Goal: Task Accomplishment & Management: Manage account settings

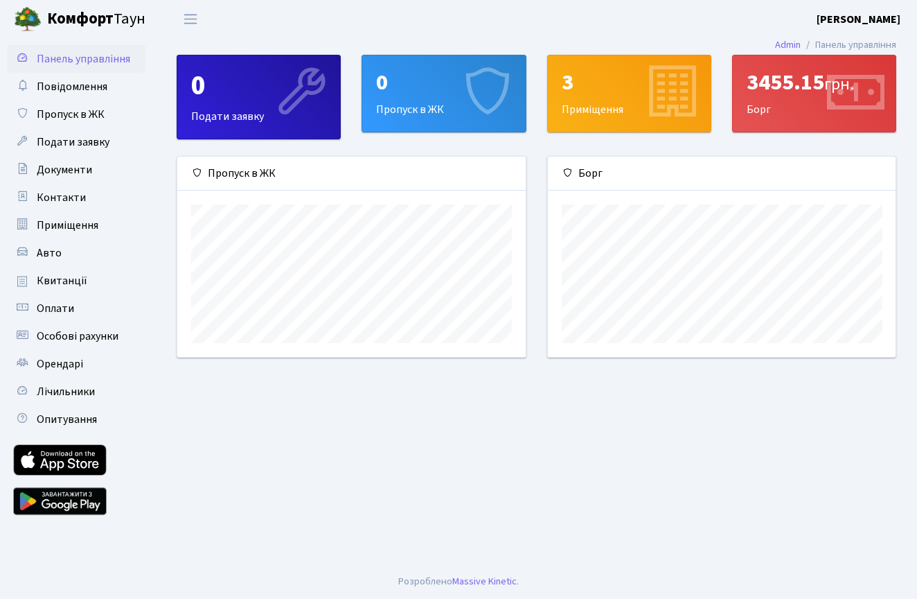
scroll to position [200, 348]
click at [763, 99] on div "3455.15 грн. Борг" at bounding box center [814, 93] width 163 height 76
click at [797, 96] on div "3455.15 грн." at bounding box center [814, 82] width 135 height 26
click at [787, 114] on div "3455.15 грн. [GEOGRAPHIC_DATA]" at bounding box center [814, 93] width 163 height 76
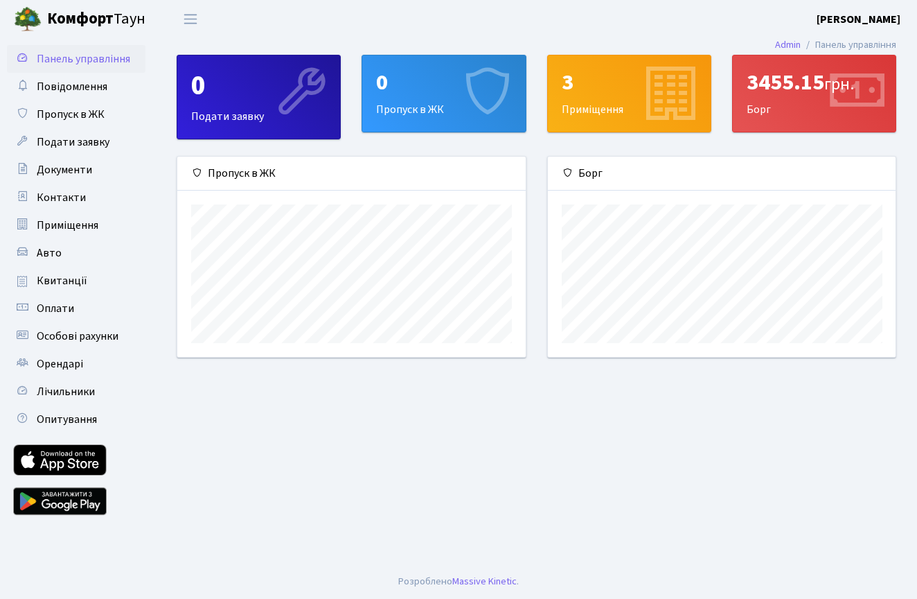
click at [606, 86] on div "3" at bounding box center [629, 82] width 135 height 26
click at [570, 174] on icon at bounding box center [567, 172] width 11 height 11
click at [89, 259] on link "Авто" at bounding box center [76, 253] width 139 height 28
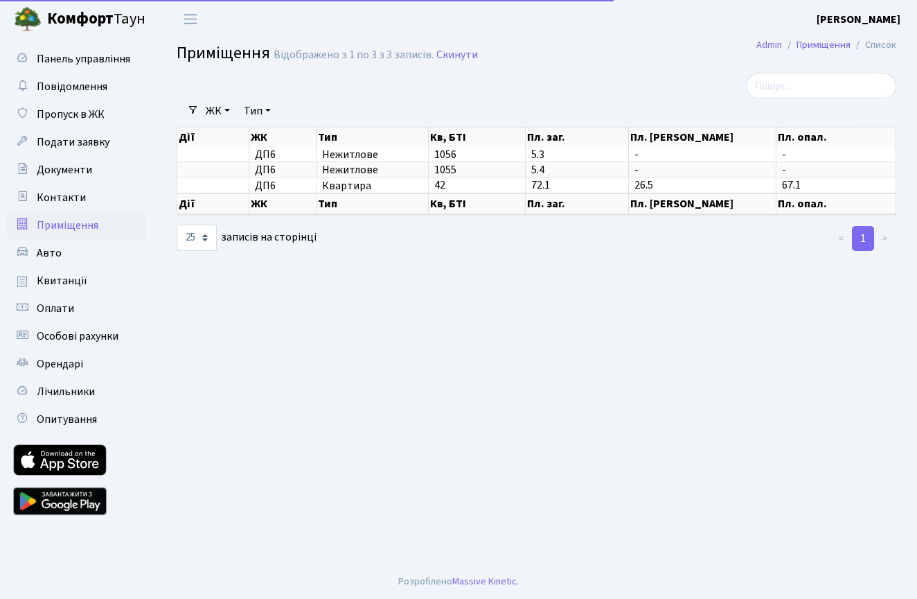
select select "25"
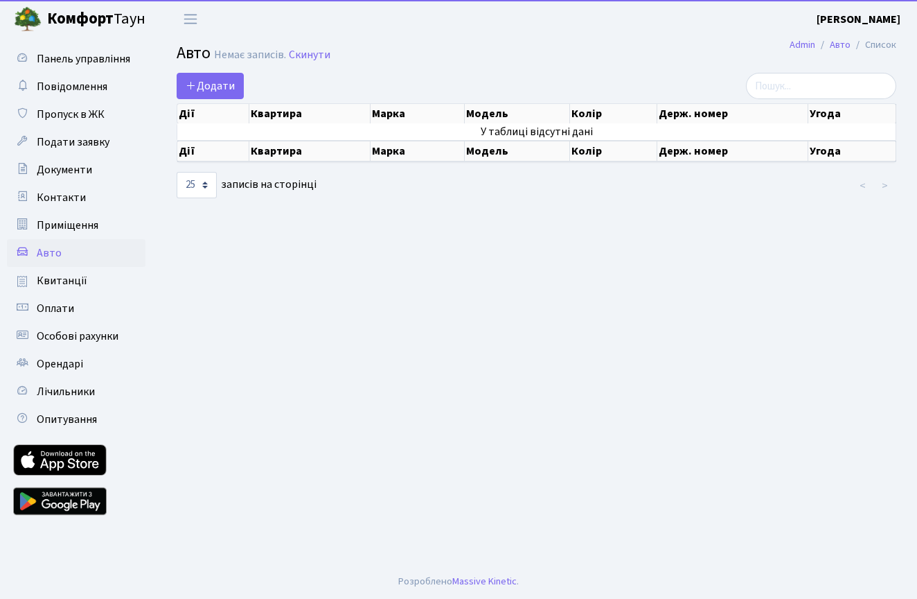
select select "25"
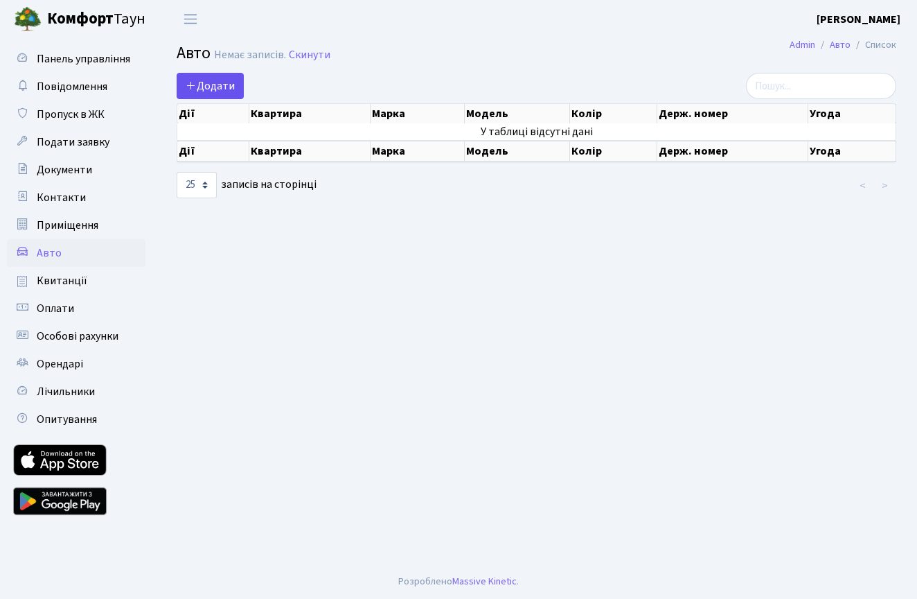
click at [220, 88] on span "Додати" at bounding box center [210, 85] width 49 height 15
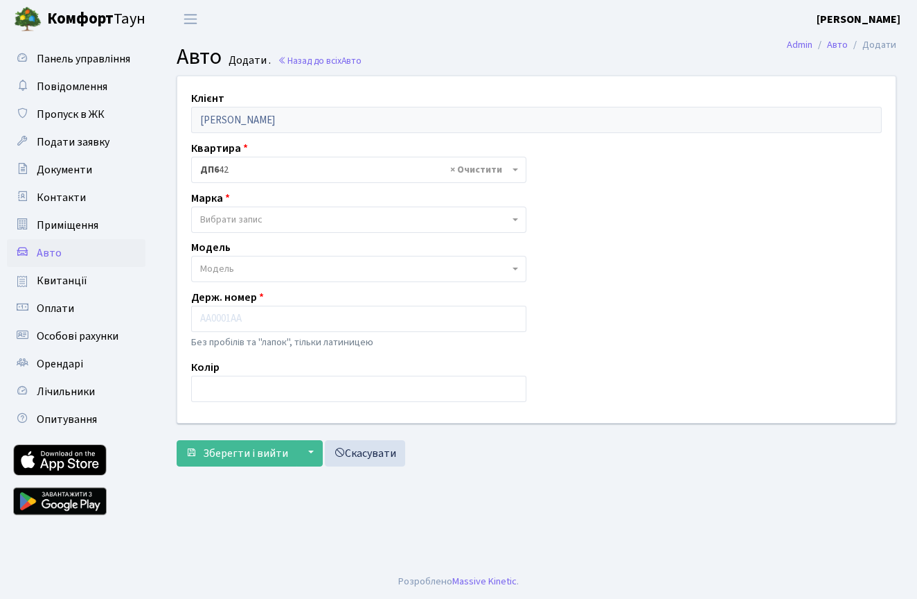
click at [273, 171] on span "× ДП6 42" at bounding box center [354, 170] width 309 height 14
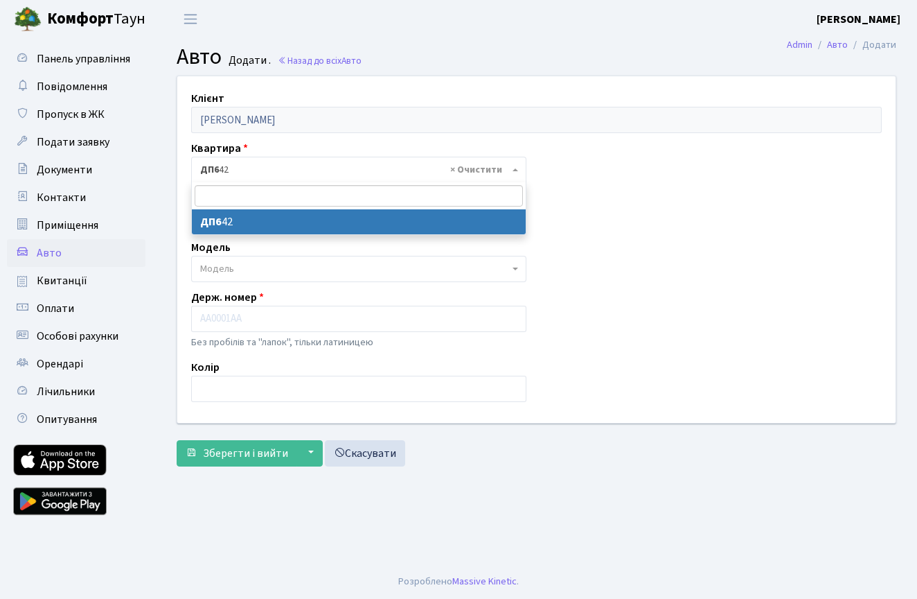
click at [273, 171] on span "× ДП6 42" at bounding box center [354, 170] width 309 height 14
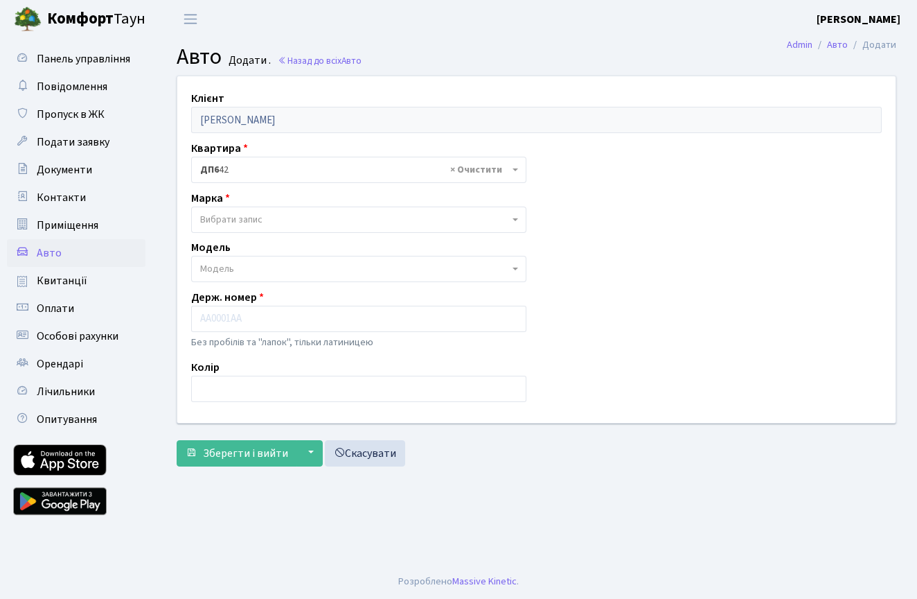
click at [254, 220] on span "Вибрати запис" at bounding box center [231, 220] width 62 height 14
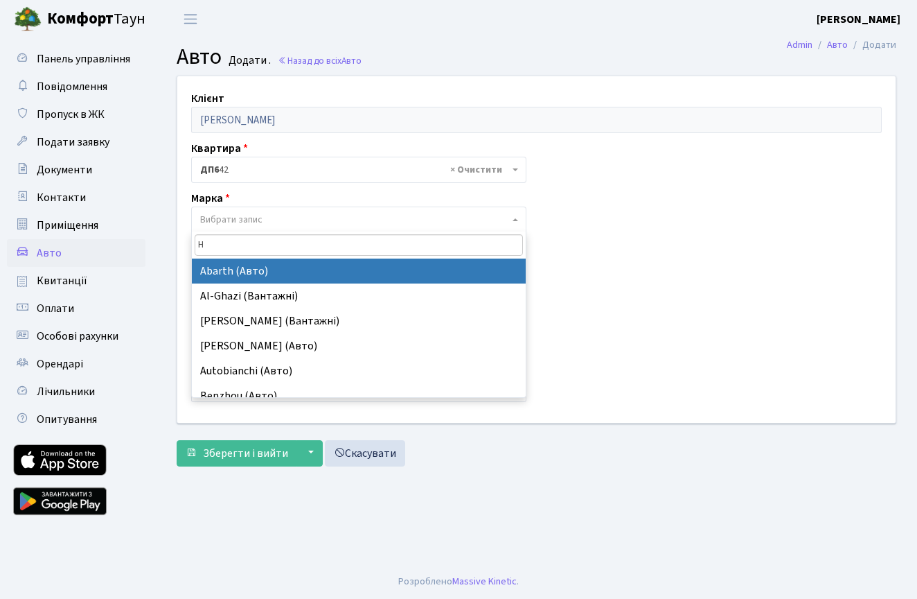
type input "Hy"
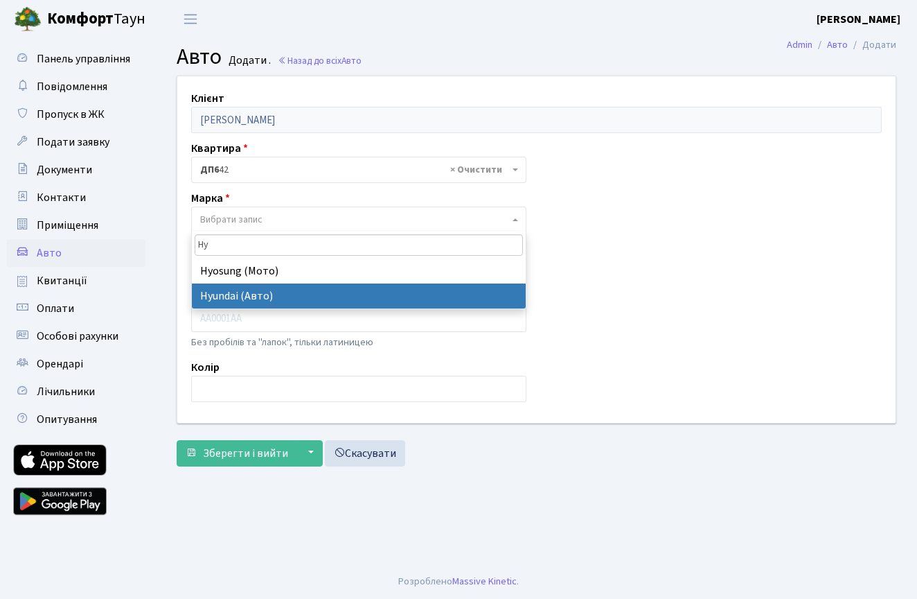
select select "59"
select select
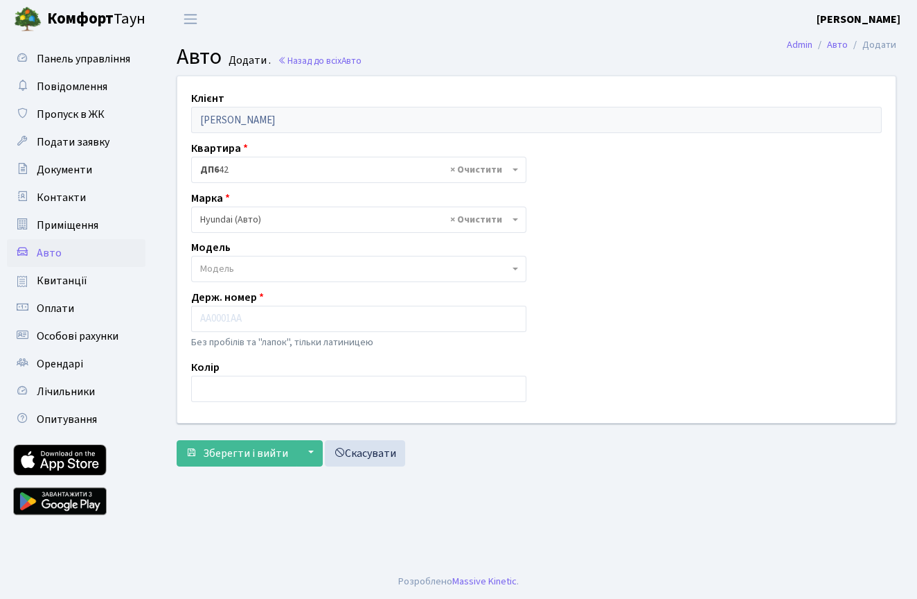
click at [244, 269] on span "Модель" at bounding box center [354, 269] width 309 height 14
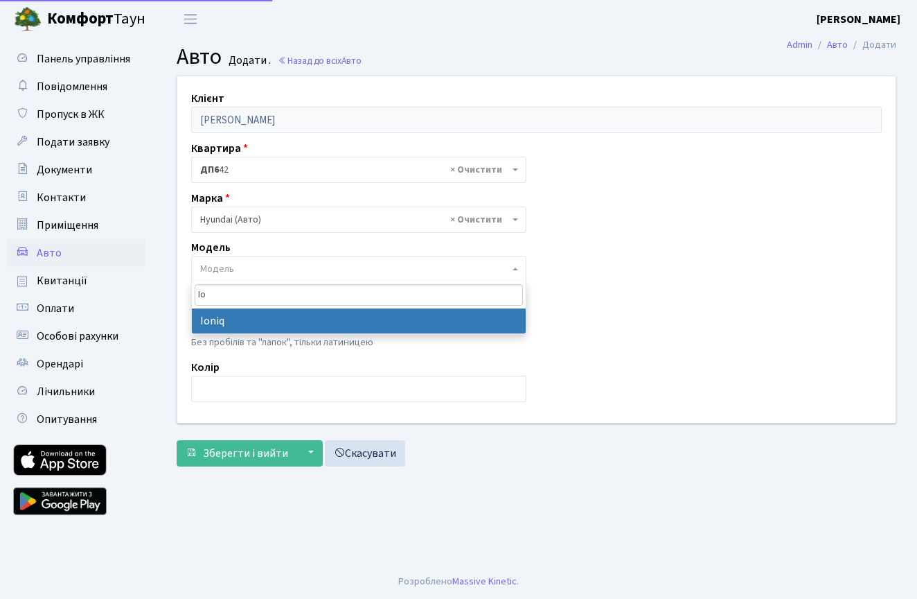
type input "Ion"
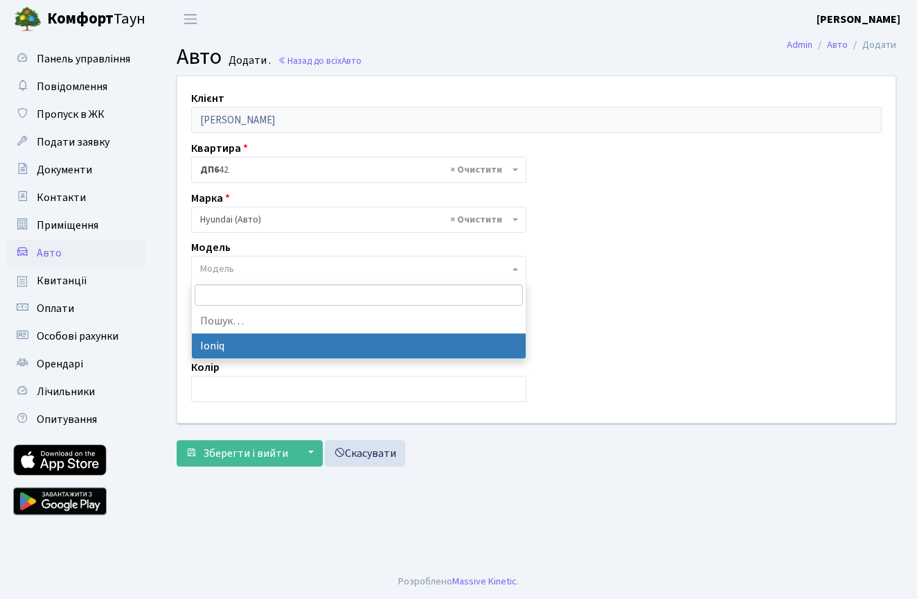
select select "1021"
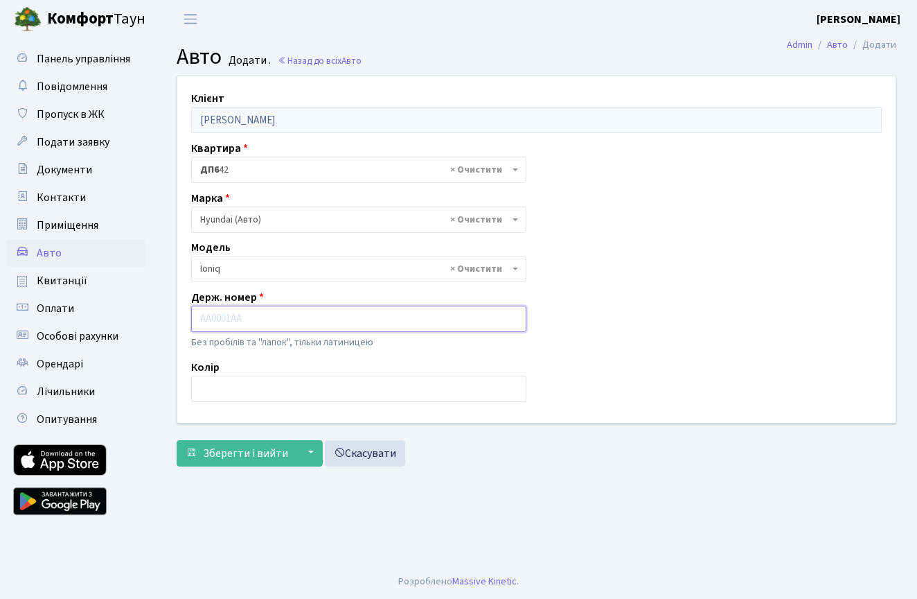
click at [249, 326] on input "text" at bounding box center [358, 319] width 335 height 26
type input "BK0518YA"
click at [253, 387] on input "text" at bounding box center [358, 389] width 335 height 26
type input "Синій"
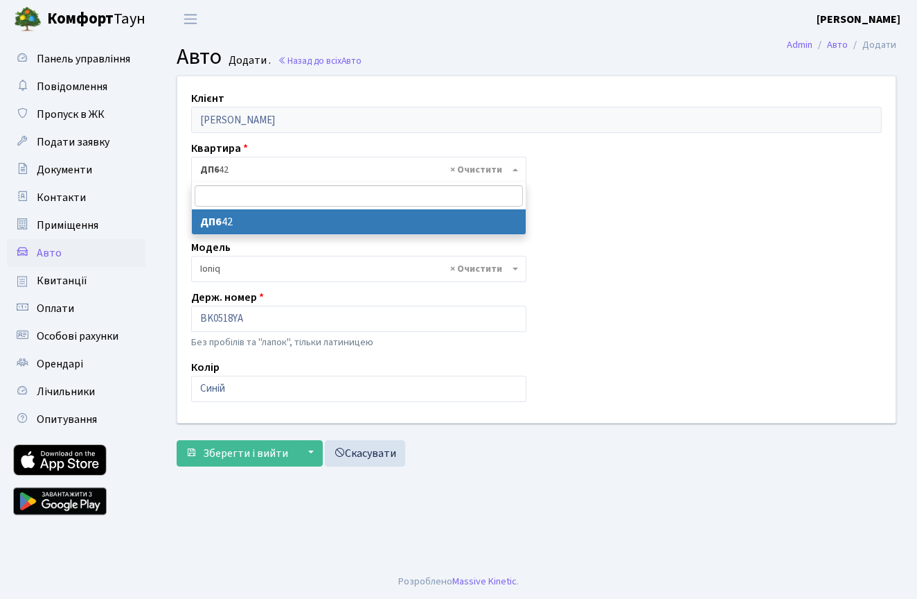
click at [297, 167] on span "× ДП6 42" at bounding box center [354, 170] width 309 height 14
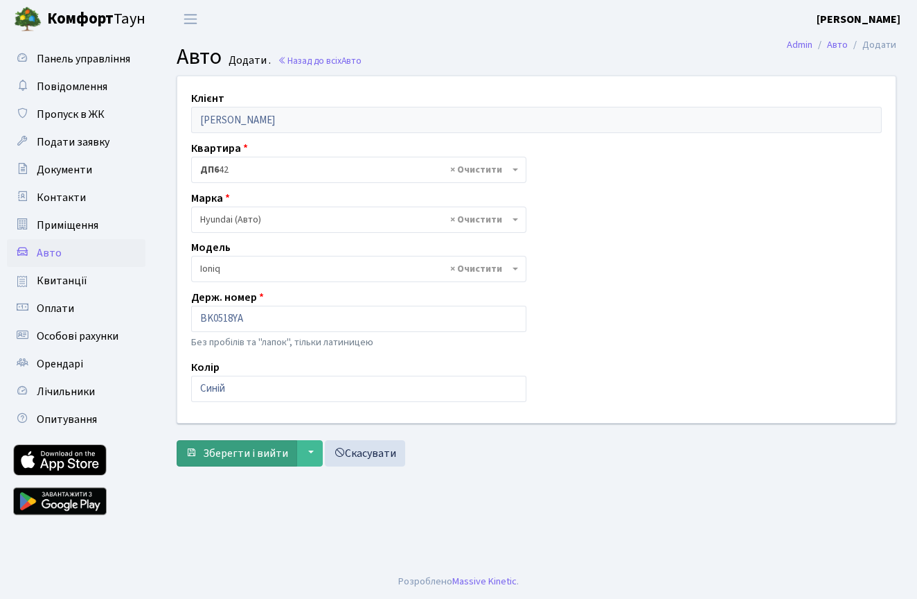
click at [245, 457] on span "Зберегти і вийти" at bounding box center [245, 453] width 85 height 15
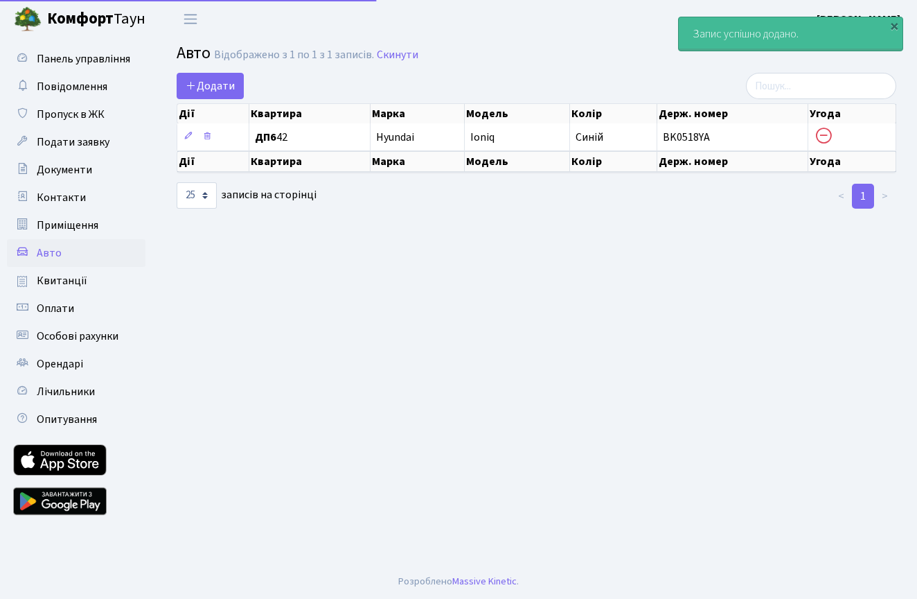
select select "25"
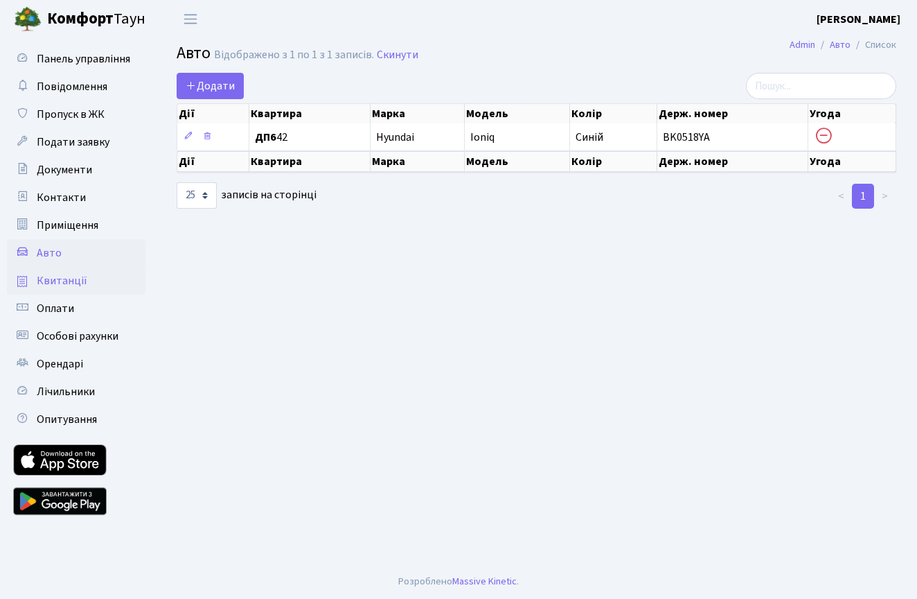
click at [71, 276] on span "Квитанції" at bounding box center [62, 280] width 51 height 15
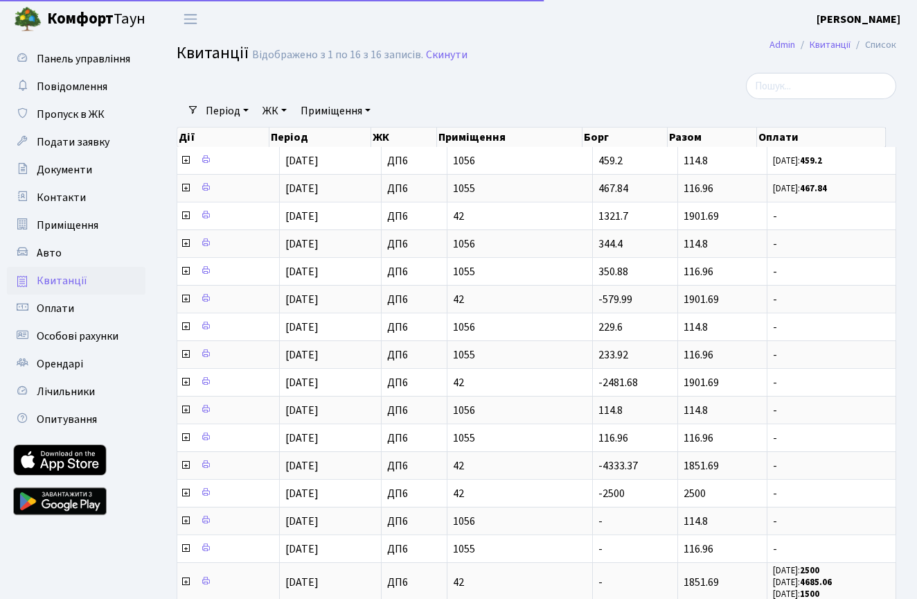
select select "25"
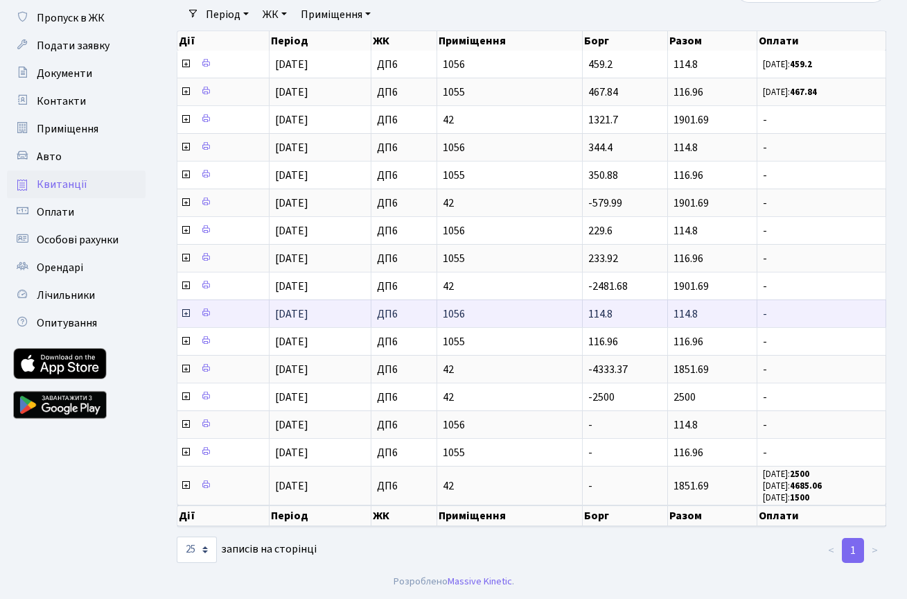
scroll to position [114, 0]
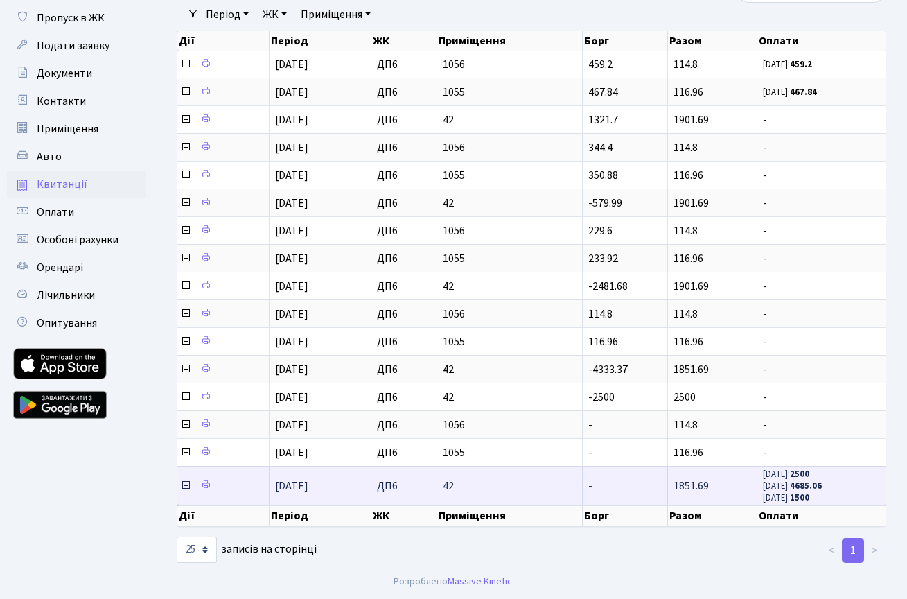
click at [820, 479] on b "4685.06" at bounding box center [806, 485] width 32 height 12
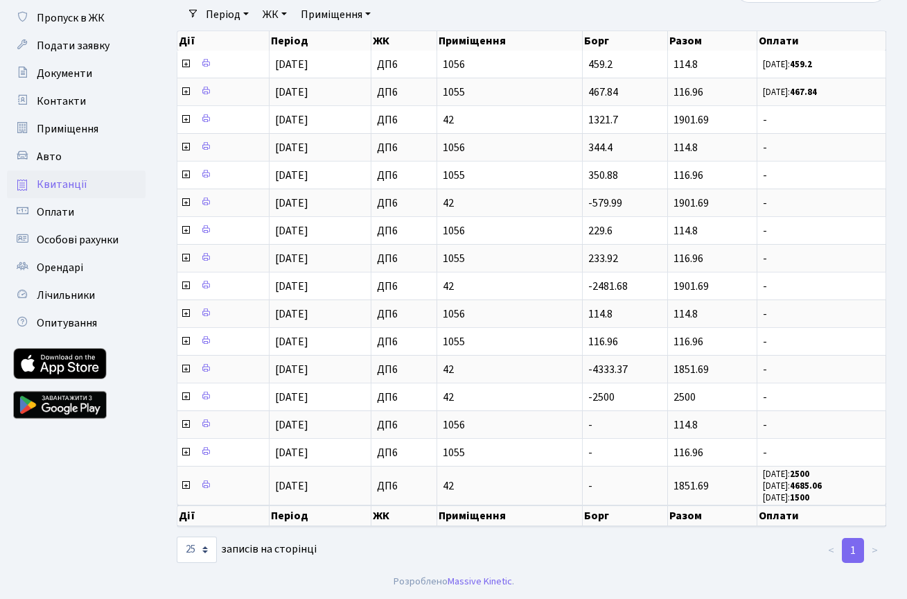
click at [794, 506] on th "Оплати" at bounding box center [821, 515] width 129 height 21
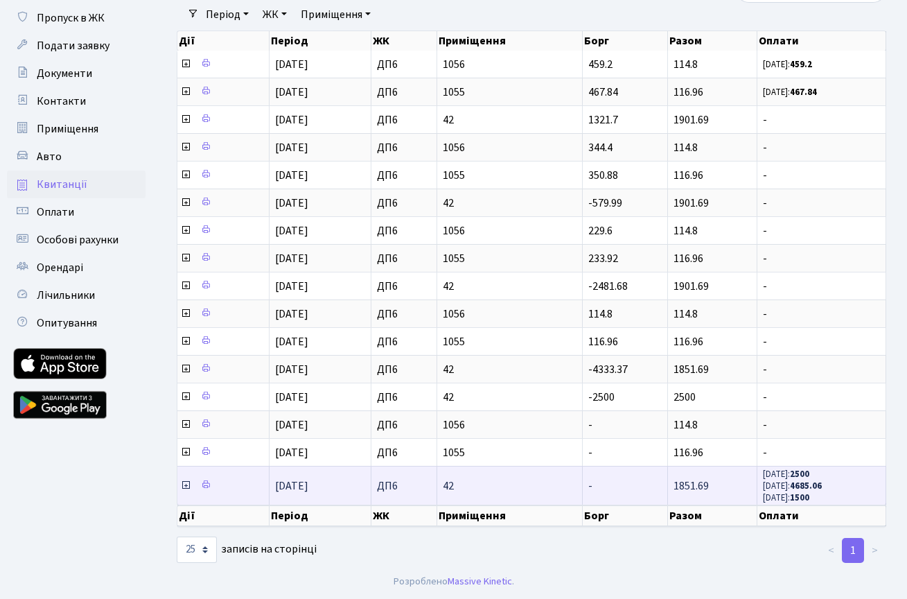
click at [576, 471] on td "42" at bounding box center [509, 485] width 145 height 39
click at [187, 482] on icon at bounding box center [185, 484] width 11 height 11
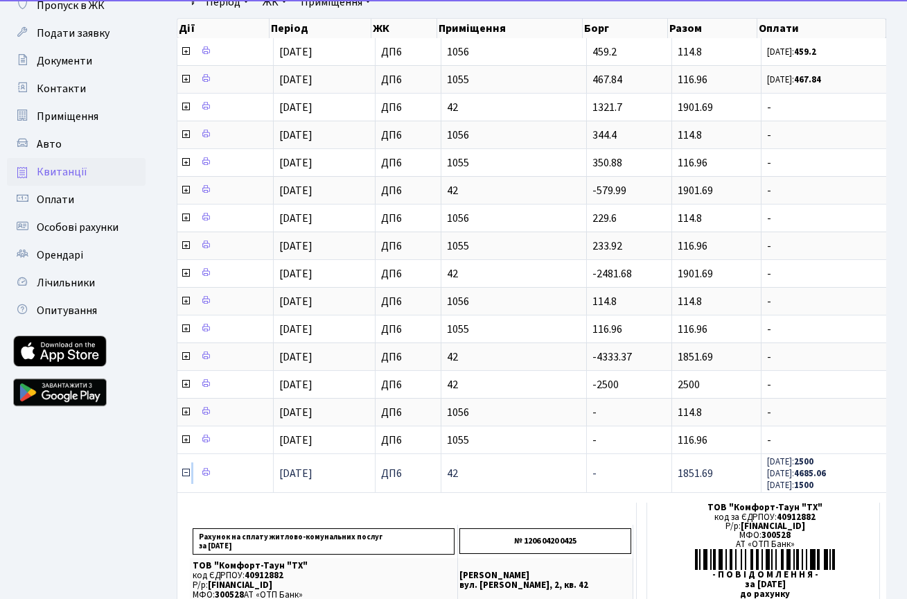
click at [187, 478] on icon at bounding box center [185, 472] width 11 height 11
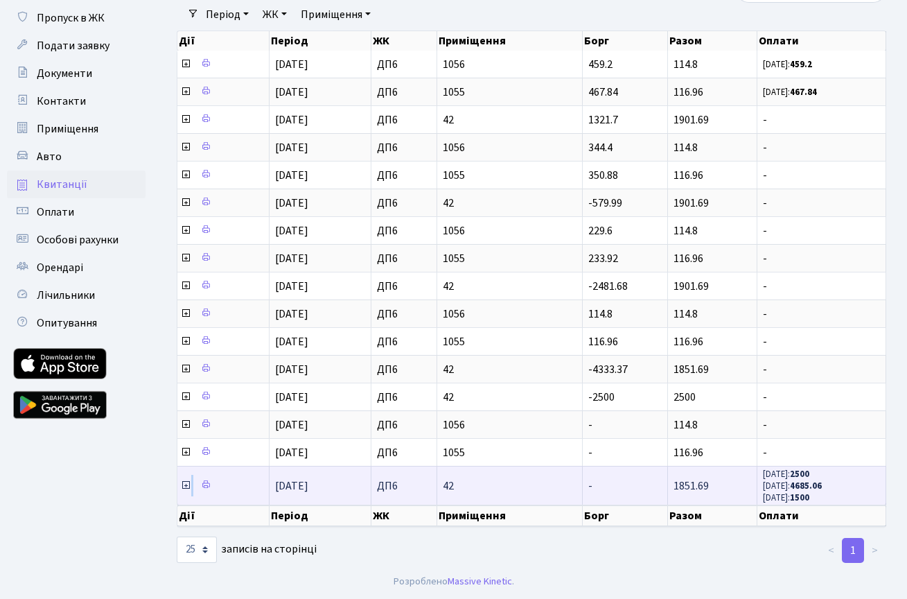
click at [186, 479] on icon at bounding box center [185, 484] width 11 height 11
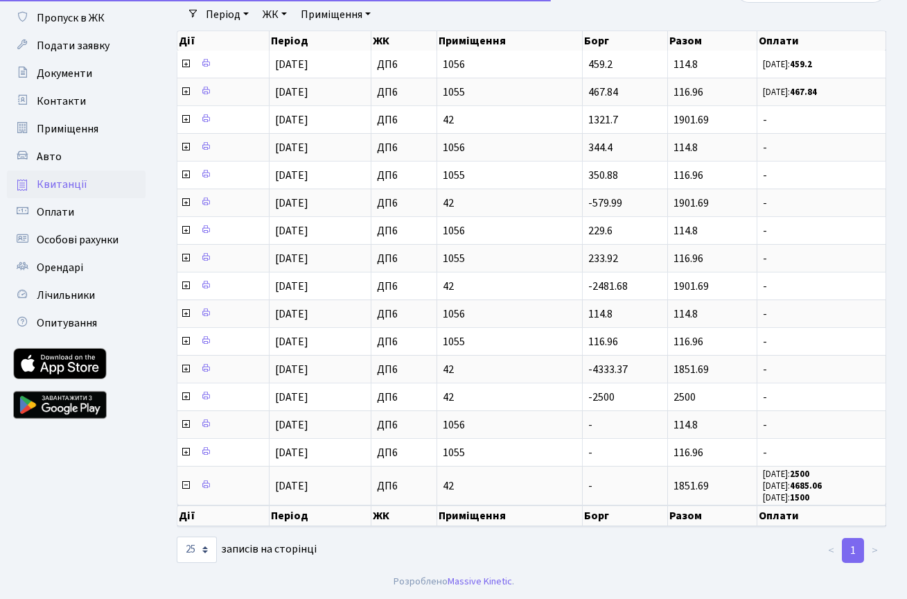
click at [139, 490] on ul "Панель управління Повідомлення Пропуск в ЖК Подати заявку Документи Контакти Пр…" at bounding box center [76, 253] width 139 height 608
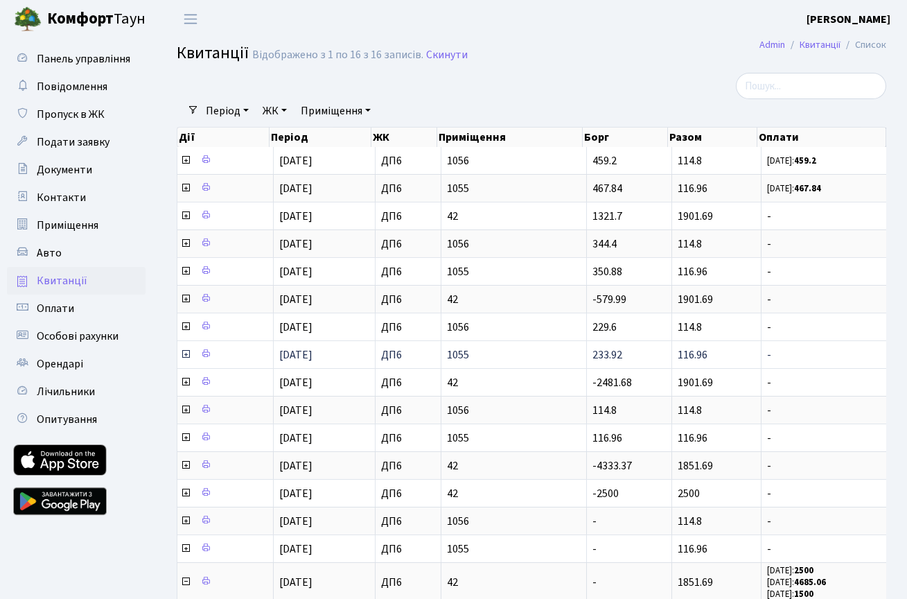
scroll to position [0, 0]
click at [183, 221] on icon at bounding box center [185, 215] width 11 height 11
click at [185, 221] on icon at bounding box center [185, 215] width 11 height 11
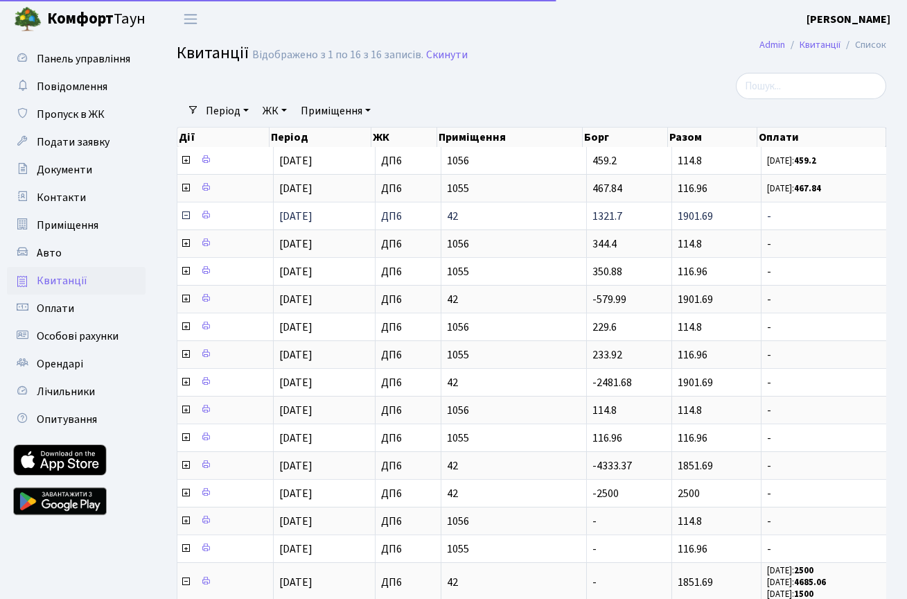
click at [185, 221] on icon at bounding box center [185, 215] width 11 height 11
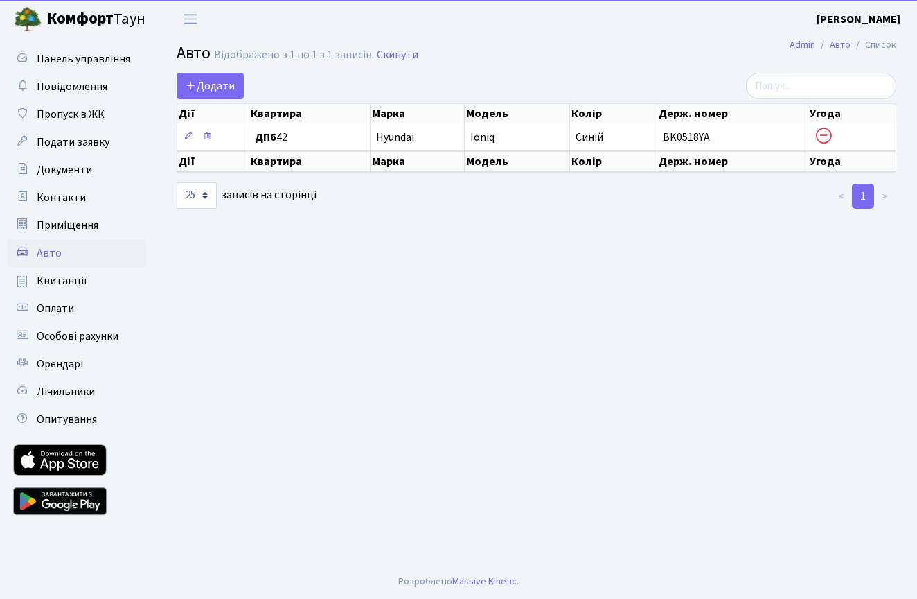
select select "25"
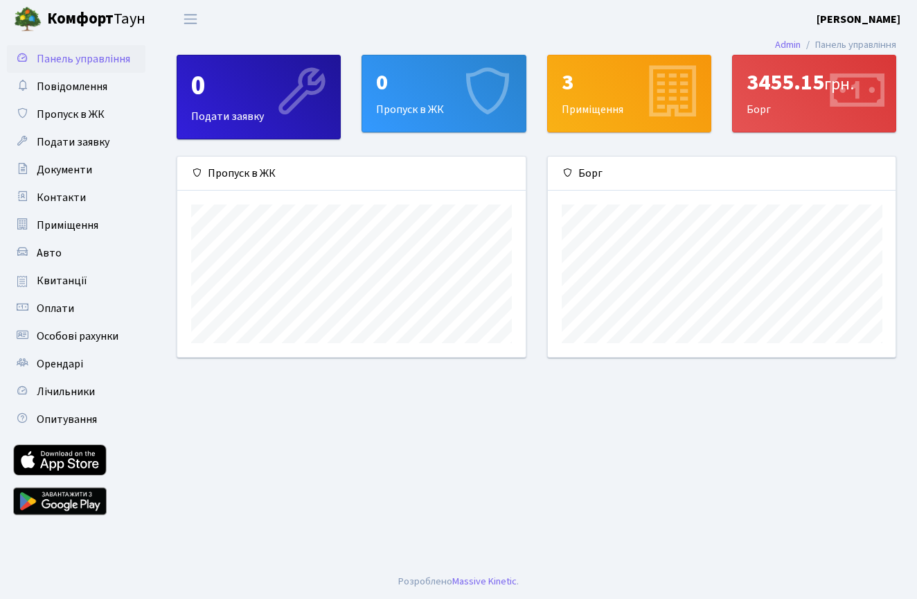
scroll to position [200, 348]
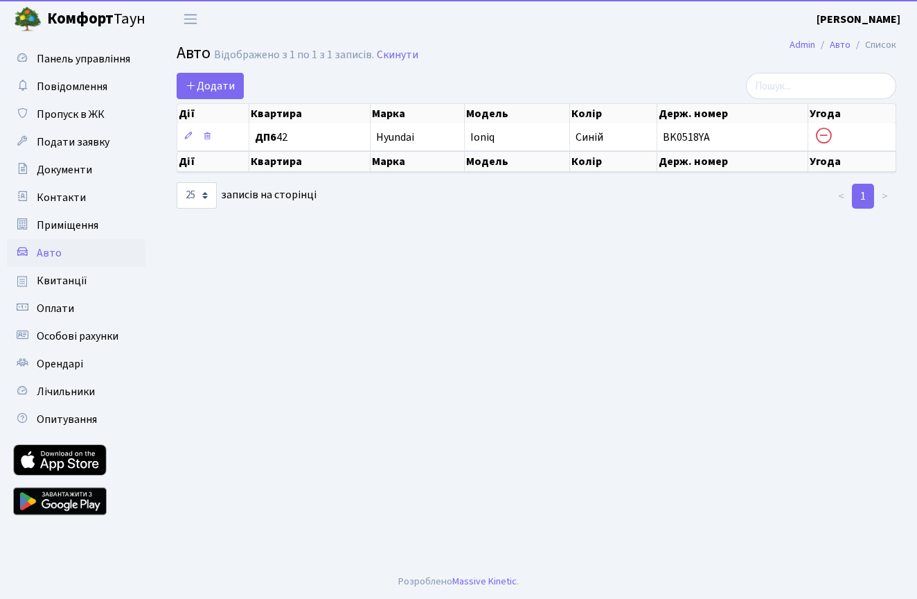
select select "25"
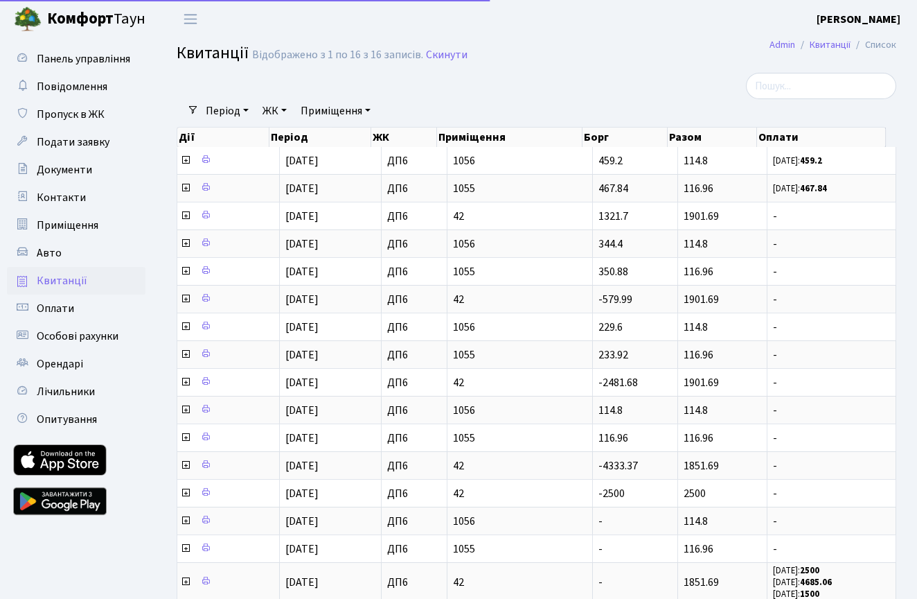
select select "25"
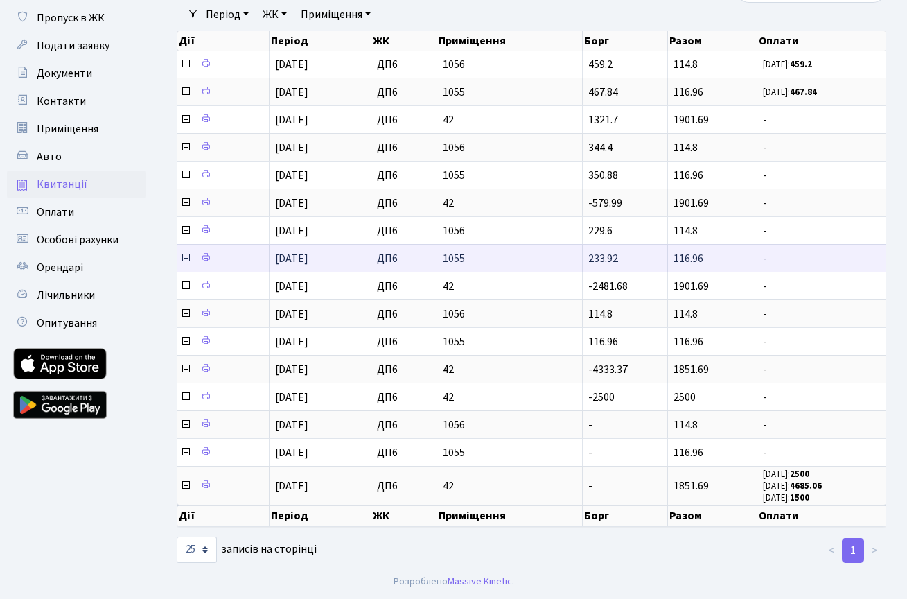
scroll to position [114, 0]
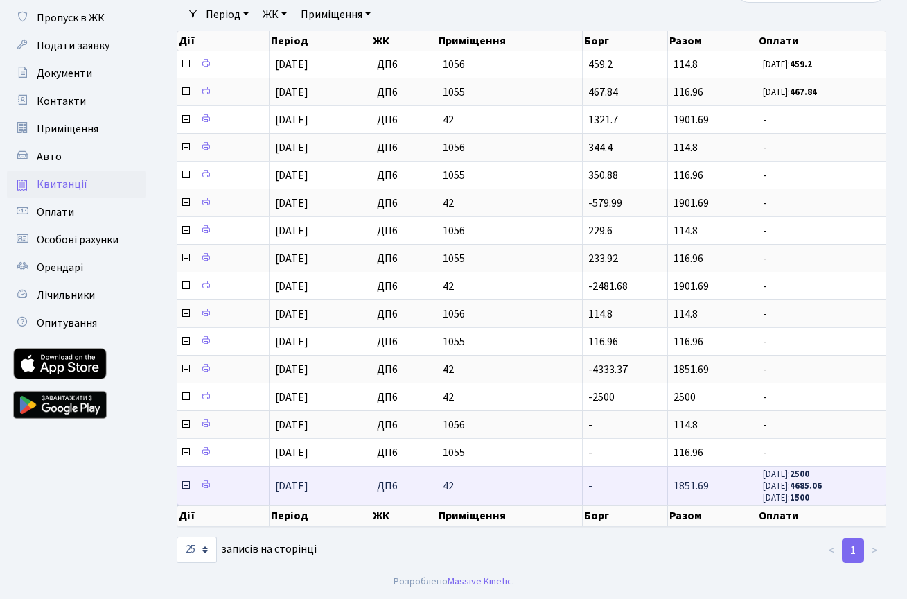
click at [184, 479] on icon at bounding box center [185, 484] width 11 height 11
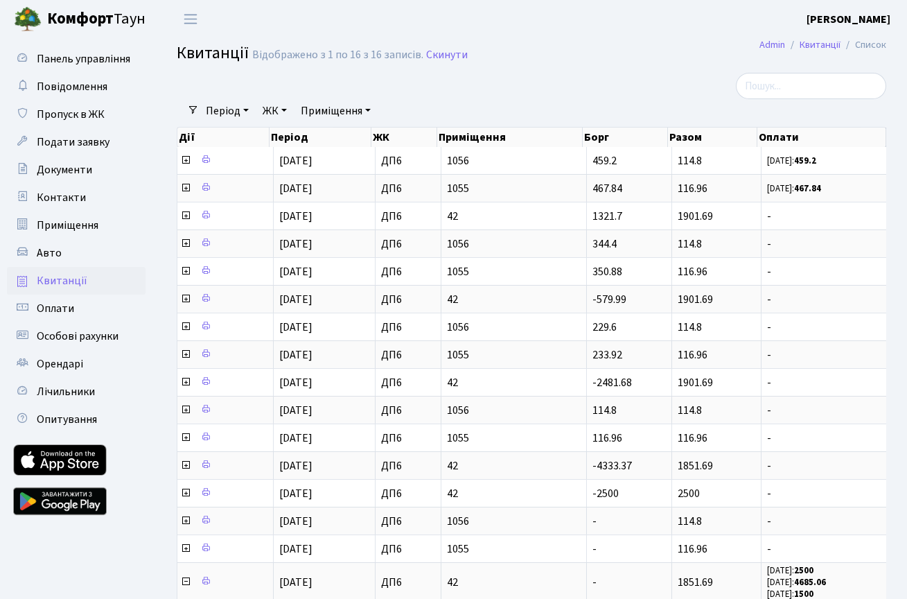
scroll to position [0, 0]
click at [87, 19] on b "Комфорт" at bounding box center [80, 19] width 67 height 22
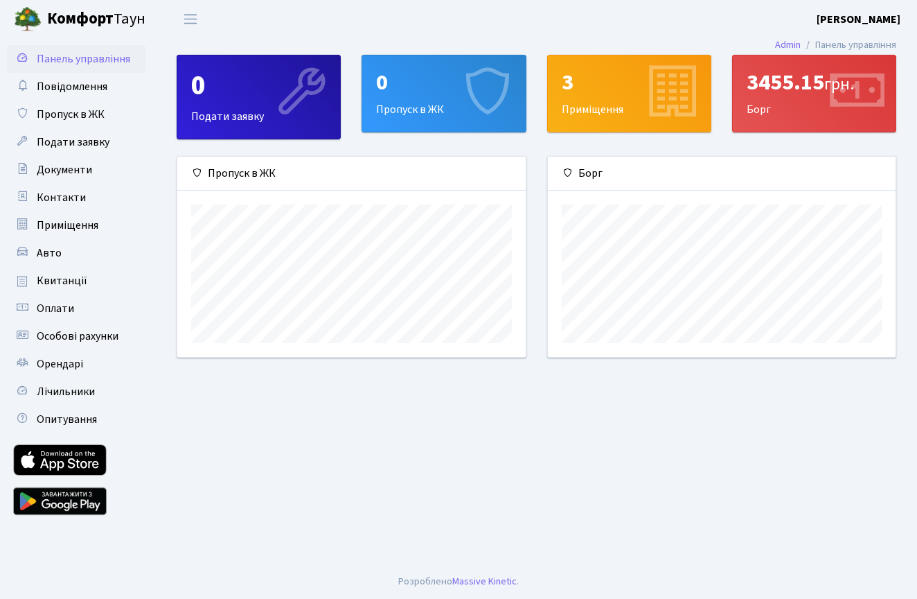
scroll to position [200, 348]
click at [806, 100] on div "3455.15 грн. [GEOGRAPHIC_DATA]" at bounding box center [814, 93] width 163 height 76
click at [60, 192] on span "Контакти" at bounding box center [61, 197] width 49 height 15
click at [785, 96] on div "3455.15 грн." at bounding box center [814, 82] width 135 height 26
click at [771, 93] on div "3455.15 грн." at bounding box center [814, 82] width 135 height 26
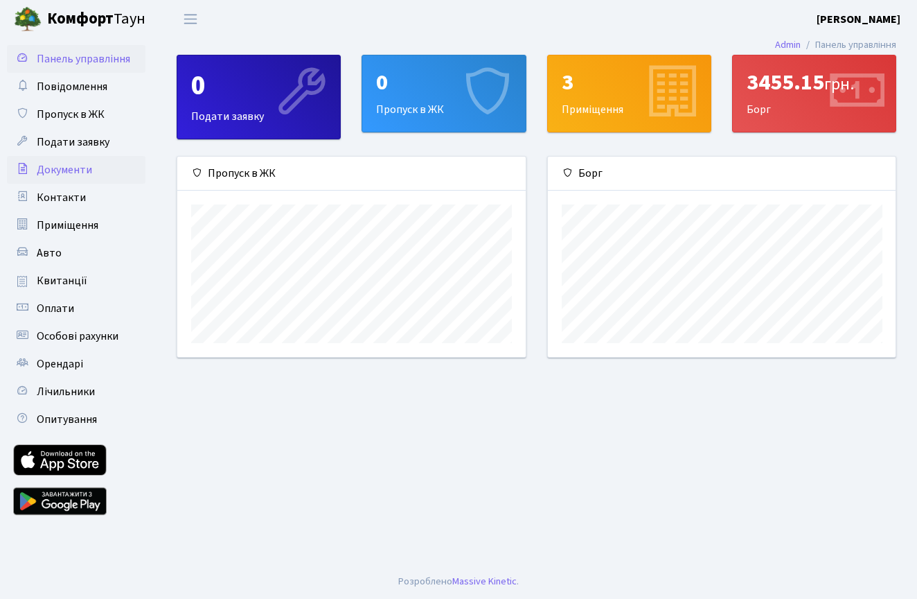
click at [83, 171] on span "Документи" at bounding box center [64, 169] width 55 height 15
click at [105, 107] on link "Пропуск в ЖК" at bounding box center [76, 114] width 139 height 28
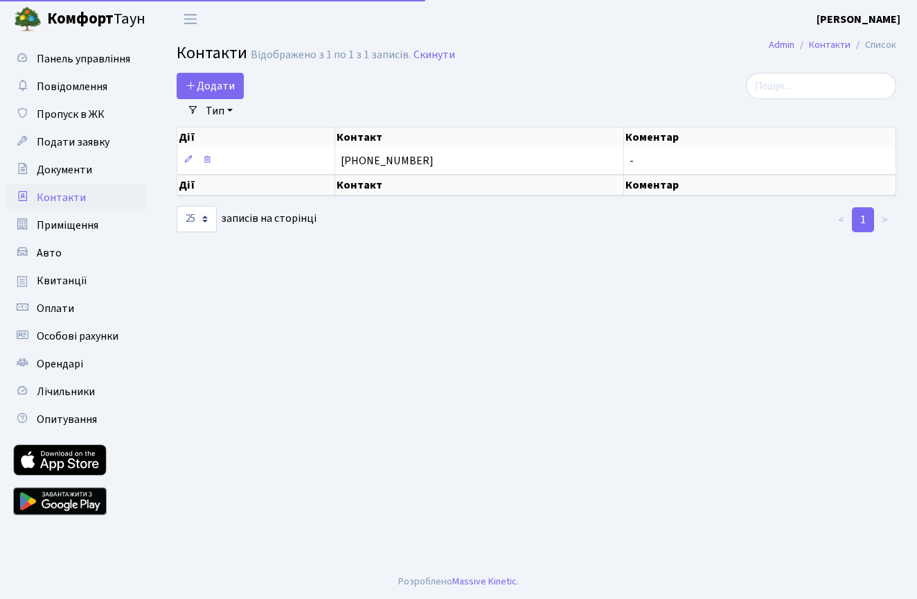
select select "25"
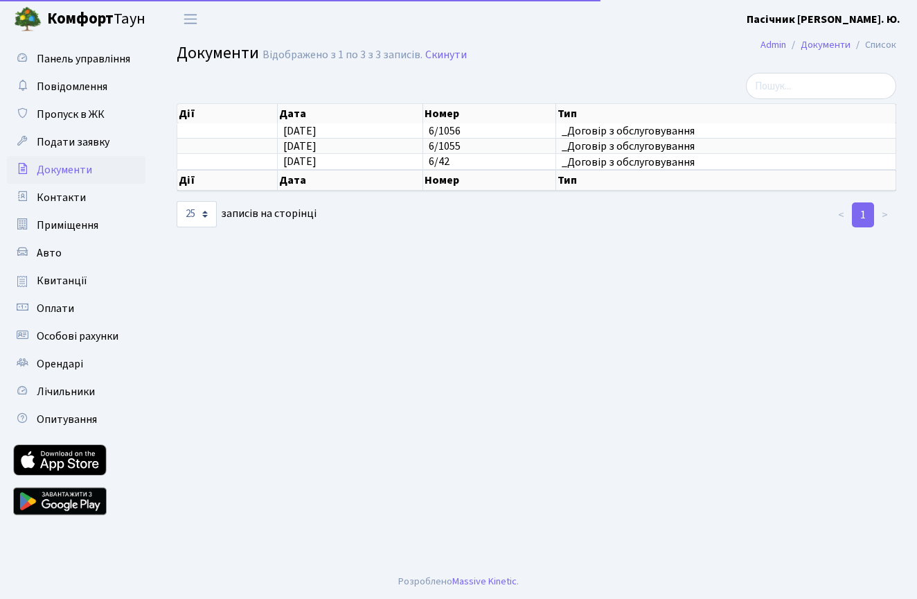
select select "25"
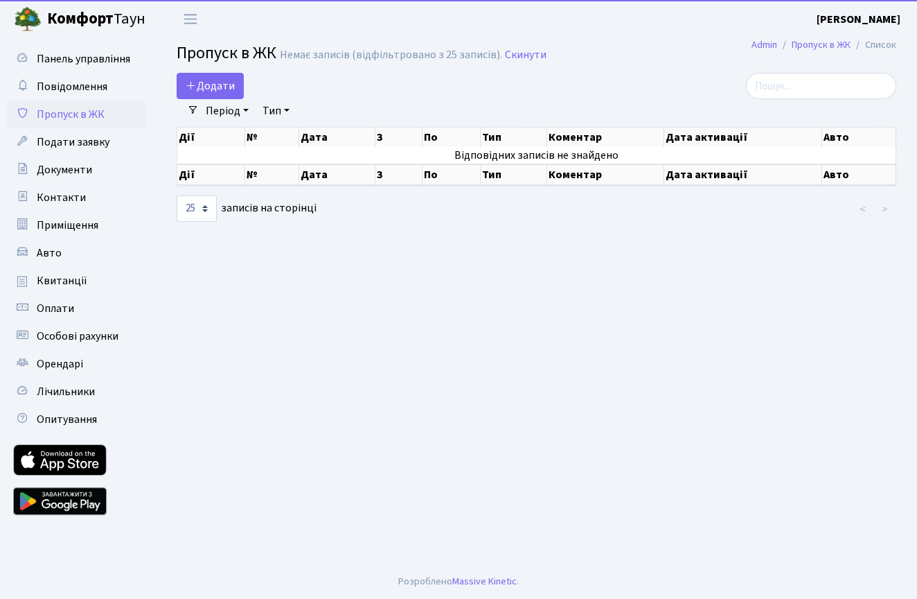
select select "25"
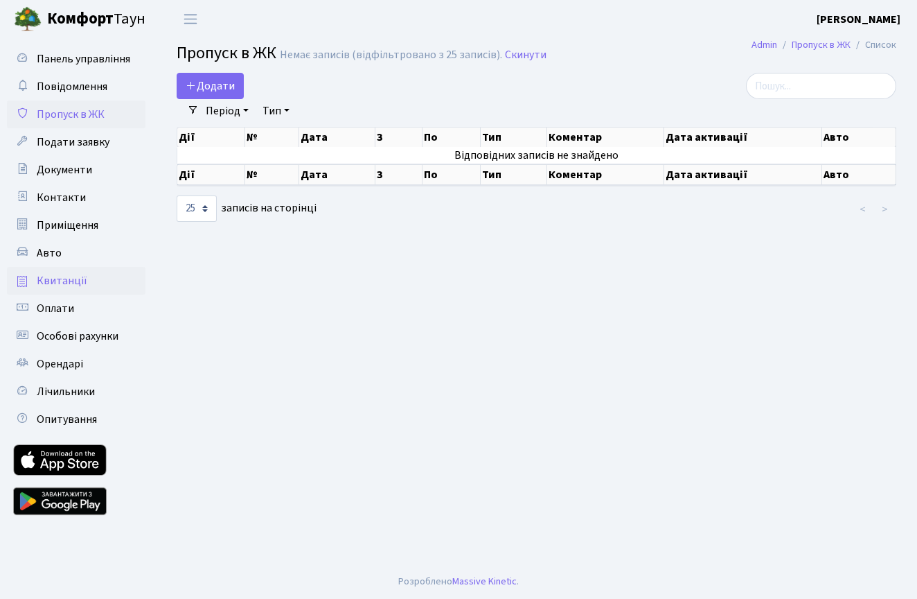
click at [82, 283] on span "Квитанції" at bounding box center [62, 280] width 51 height 15
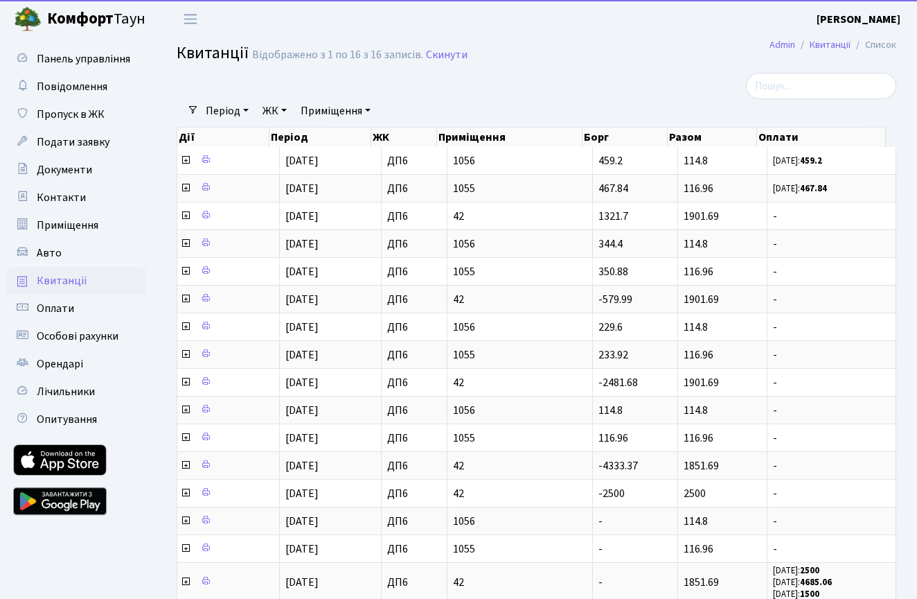
select select "25"
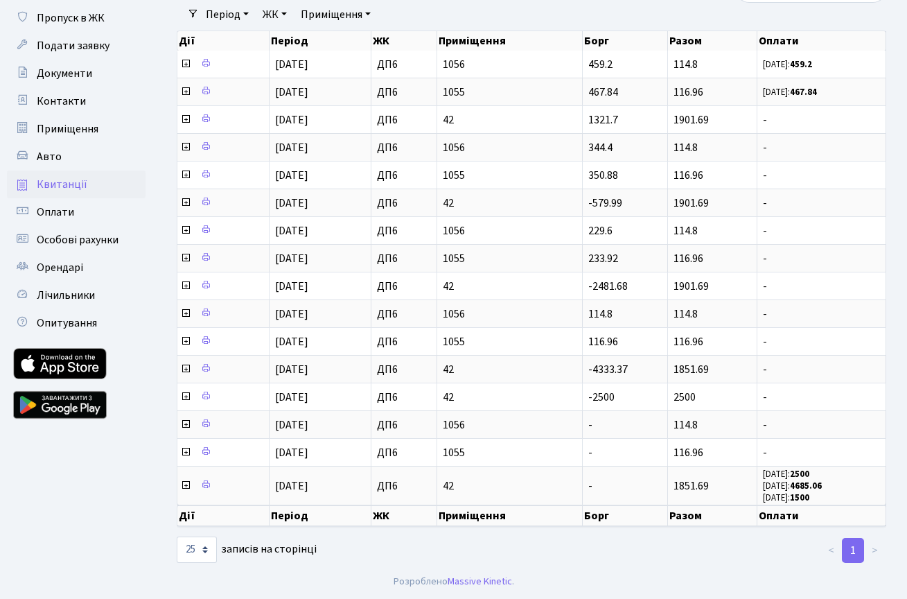
scroll to position [114, 0]
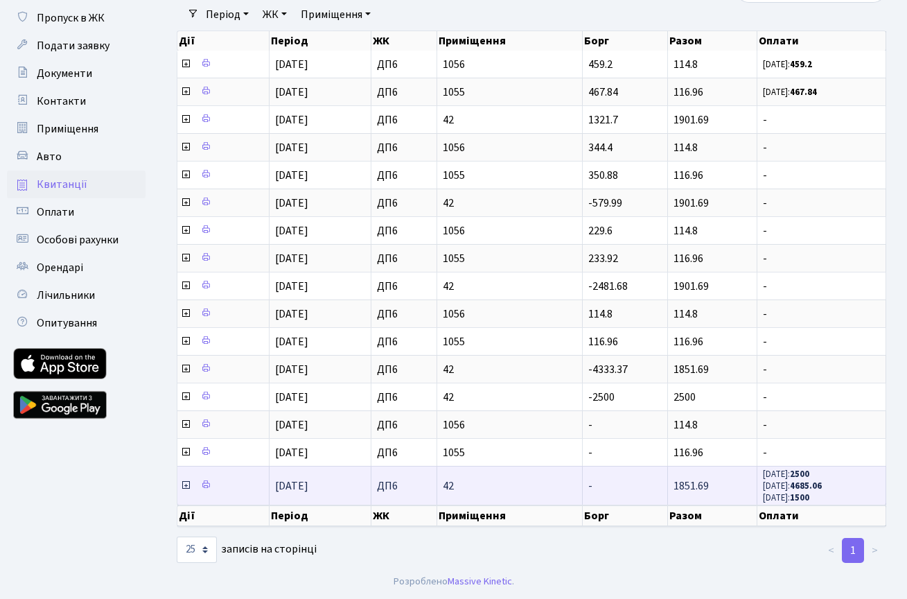
click at [187, 479] on icon at bounding box center [185, 484] width 11 height 11
click at [183, 479] on icon at bounding box center [185, 484] width 11 height 11
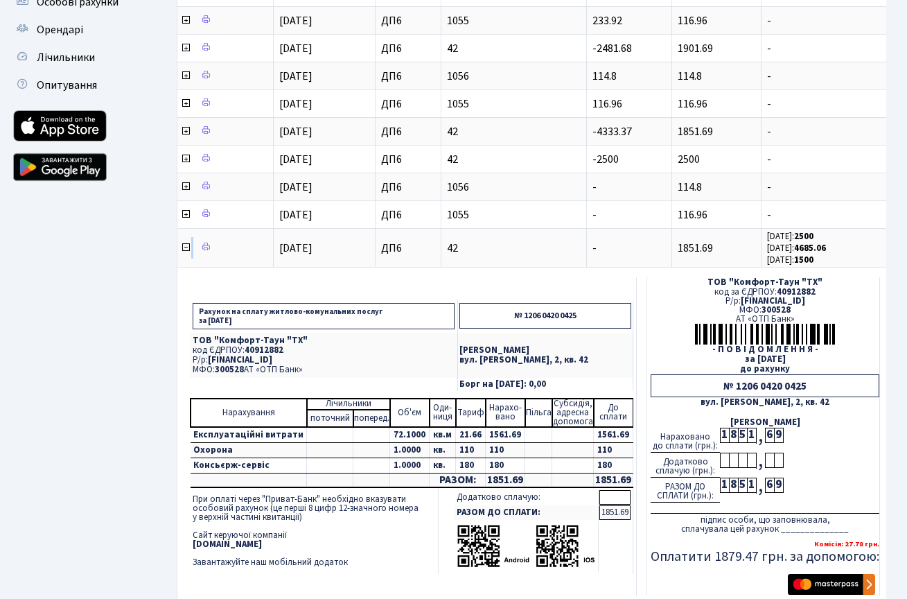
scroll to position [334, 0]
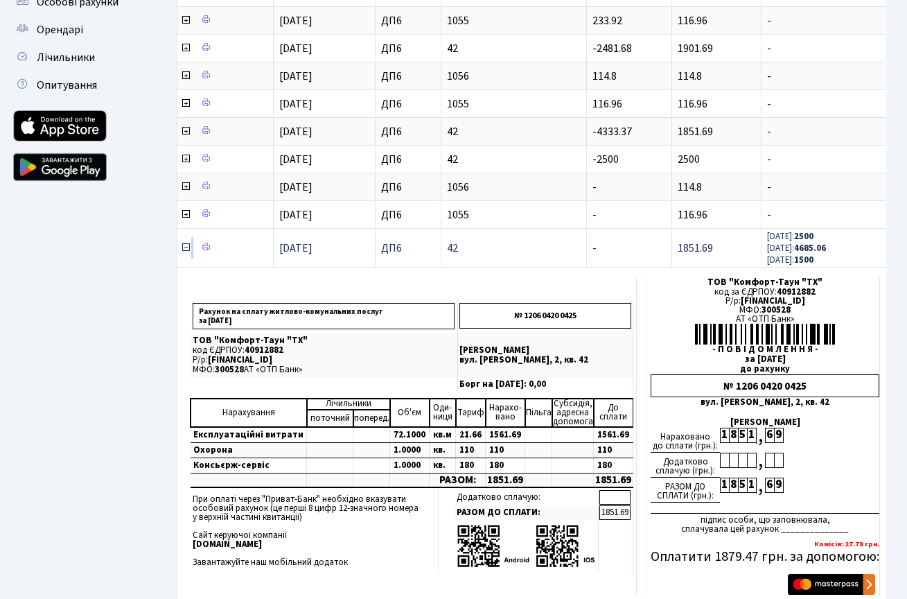
click at [186, 253] on icon at bounding box center [185, 247] width 11 height 11
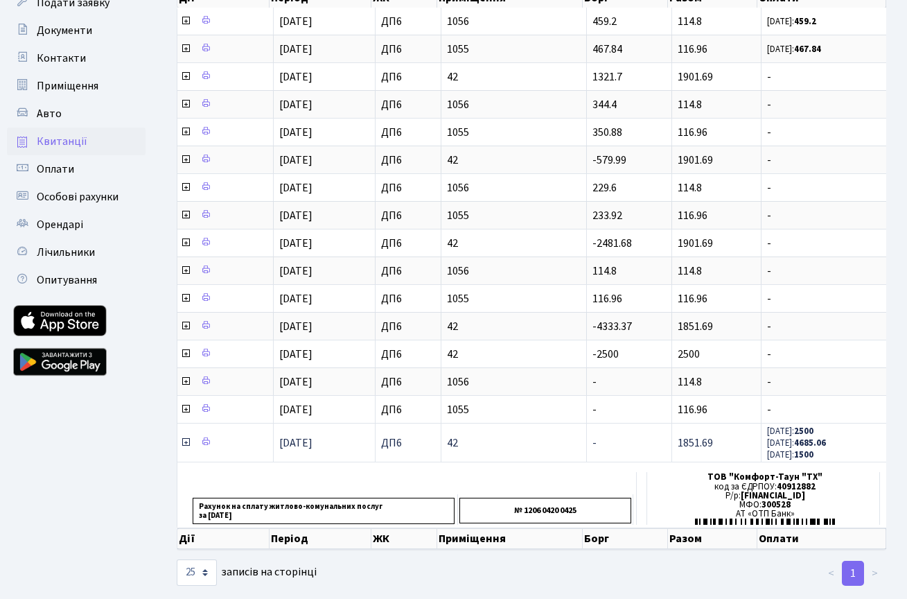
scroll to position [114, 0]
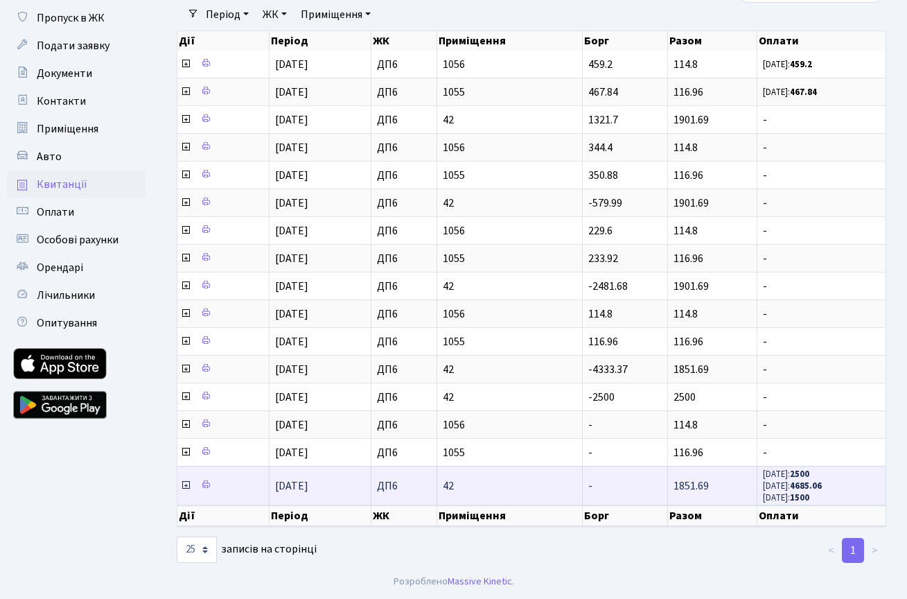
click at [186, 479] on icon at bounding box center [185, 484] width 11 height 11
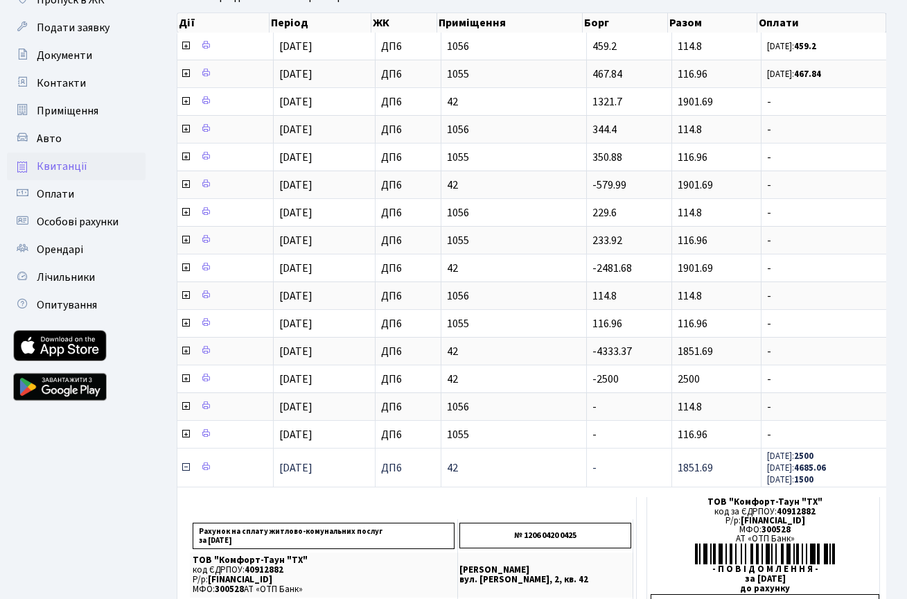
click at [186, 473] on icon at bounding box center [185, 466] width 11 height 11
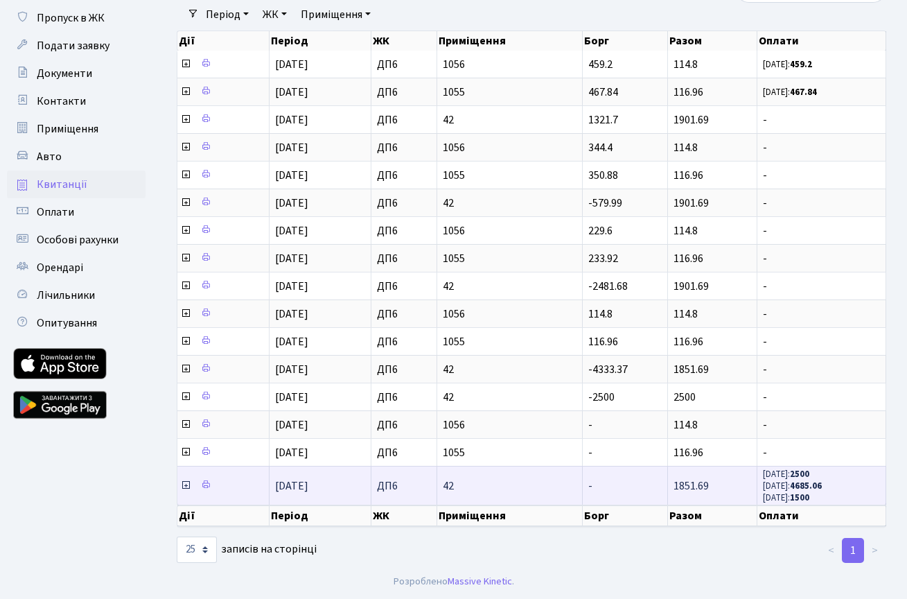
click at [185, 479] on icon at bounding box center [185, 484] width 11 height 11
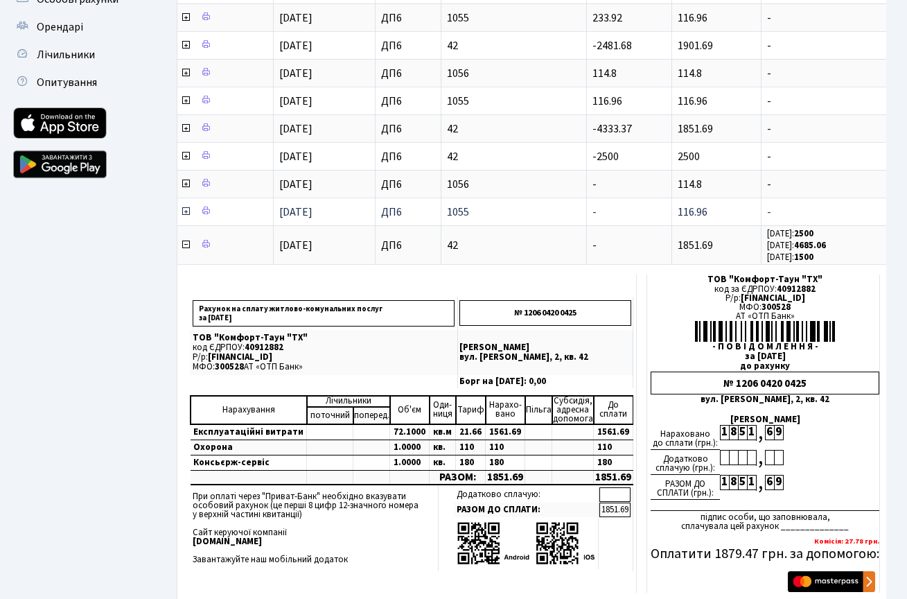
scroll to position [339, 0]
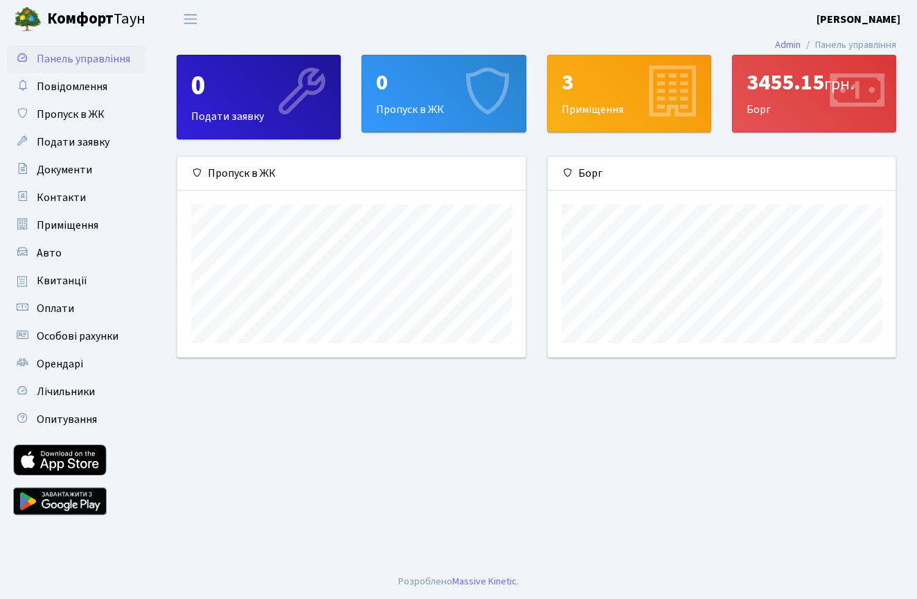
scroll to position [200, 348]
click at [840, 108] on icon at bounding box center [856, 93] width 66 height 66
click at [840, 90] on icon at bounding box center [856, 93] width 66 height 66
click at [812, 82] on div "3455.15 грн." at bounding box center [814, 82] width 135 height 26
click at [69, 281] on span "Квитанції" at bounding box center [62, 280] width 51 height 15
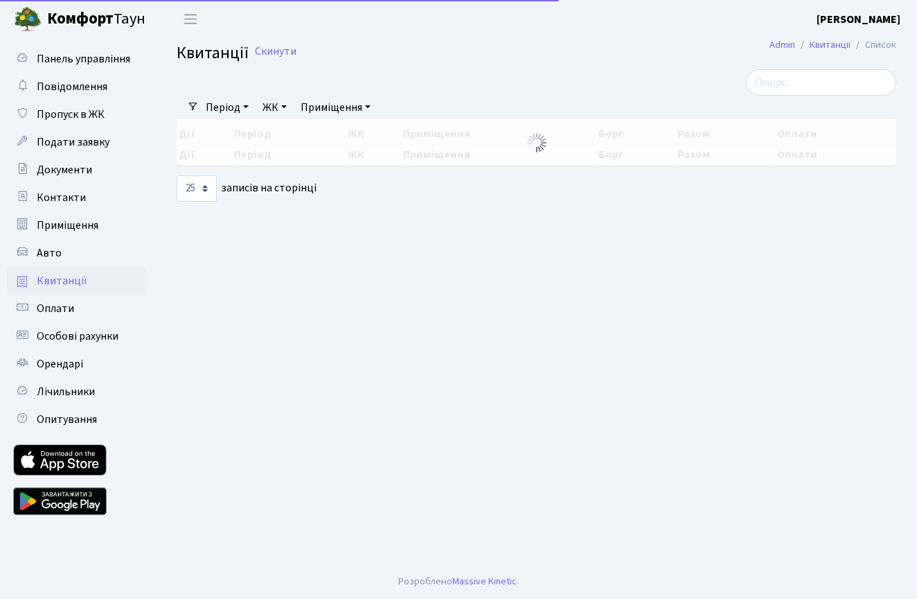
select select "25"
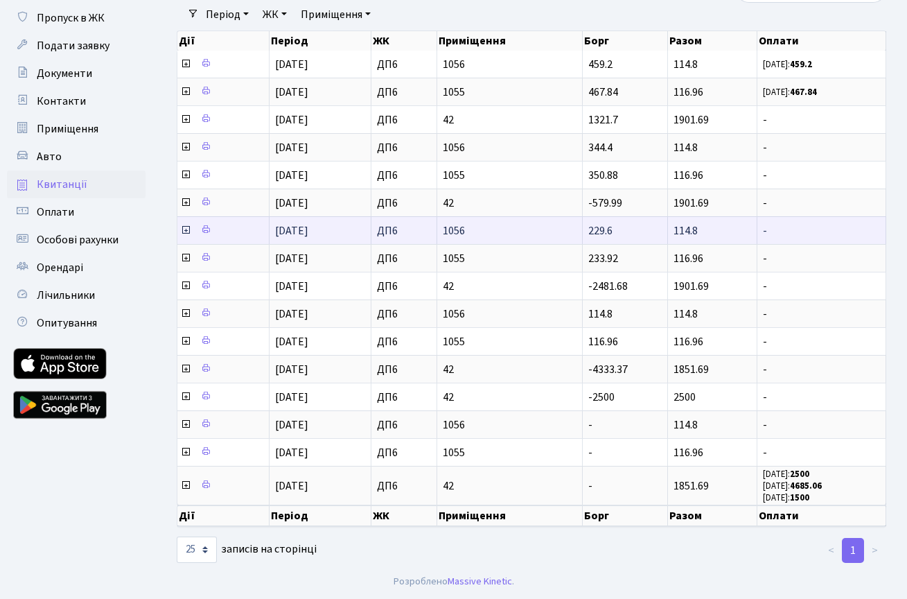
scroll to position [114, 0]
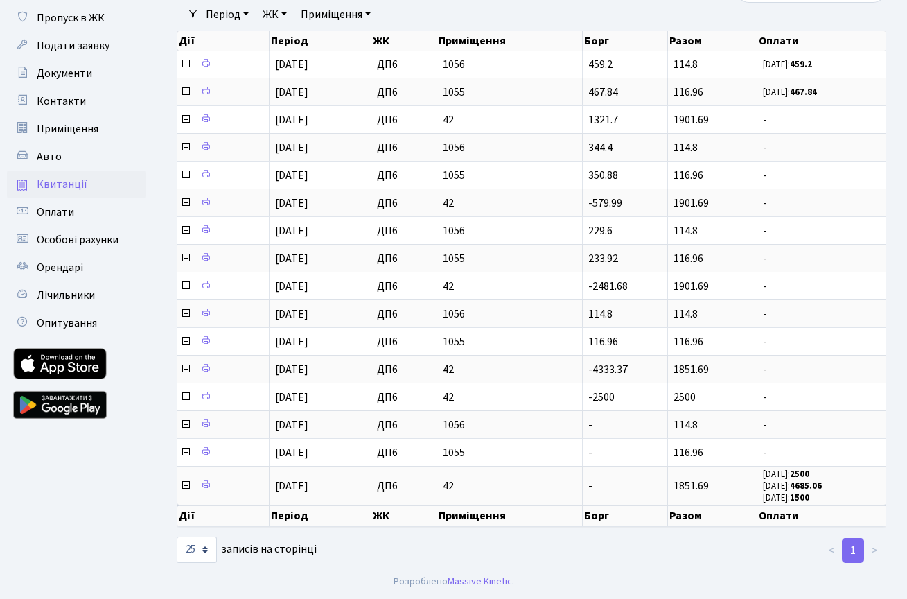
click at [784, 524] on th "Оплати" at bounding box center [821, 515] width 129 height 21
click at [784, 520] on th "Оплати" at bounding box center [821, 515] width 129 height 21
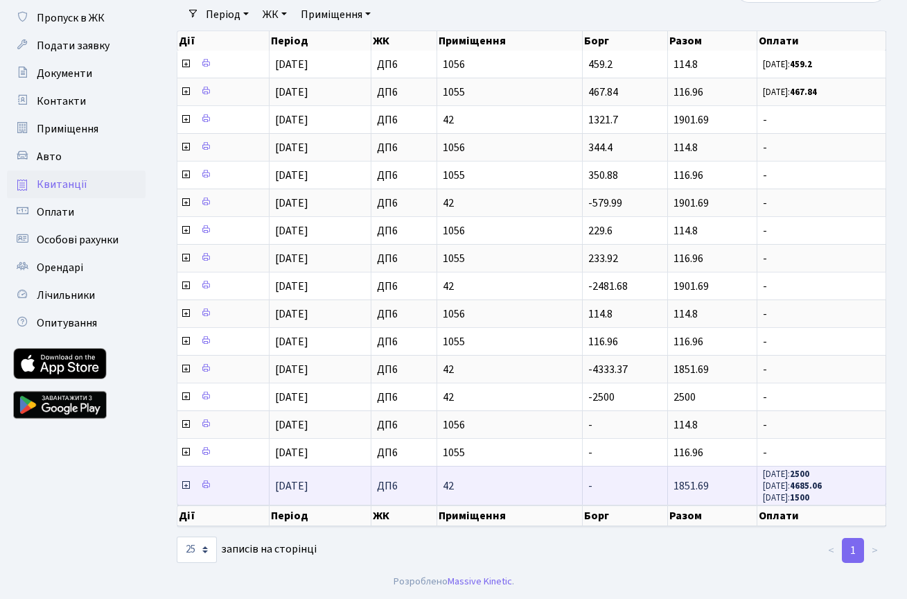
click at [785, 479] on small "[DATE]: 4685.06" at bounding box center [792, 485] width 59 height 12
click at [186, 479] on icon at bounding box center [185, 484] width 11 height 11
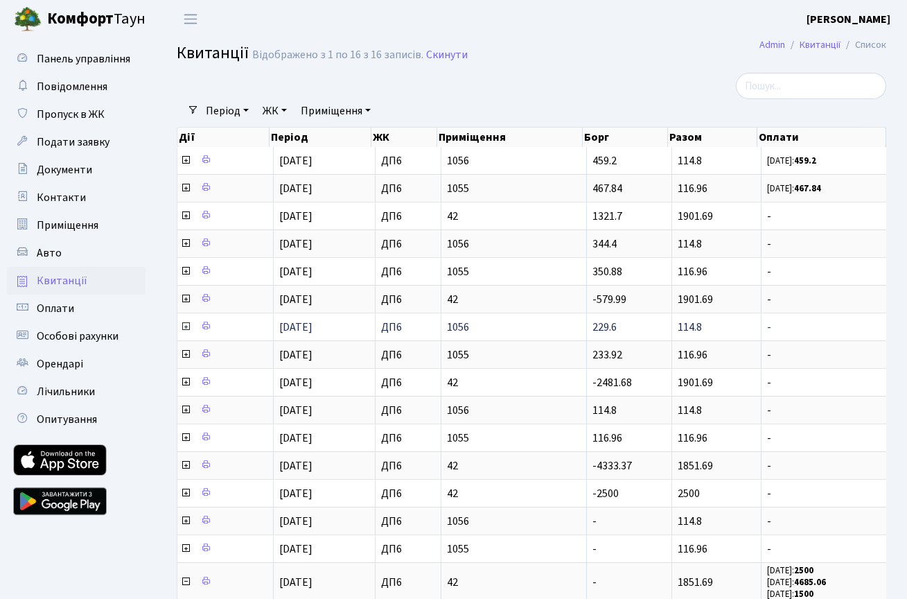
scroll to position [0, 0]
click at [62, 303] on span "Оплати" at bounding box center [55, 308] width 37 height 15
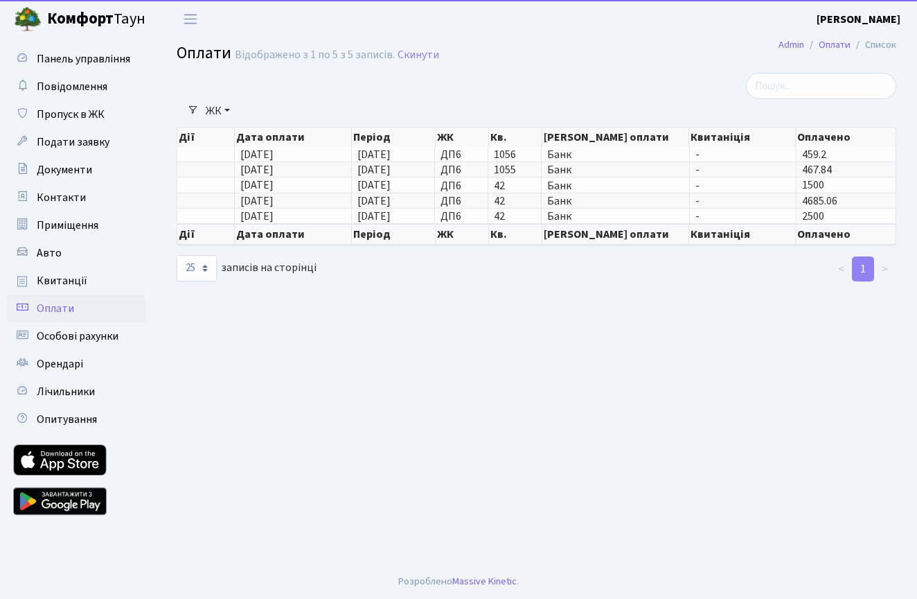
select select "25"
